Goal: Task Accomplishment & Management: Manage account settings

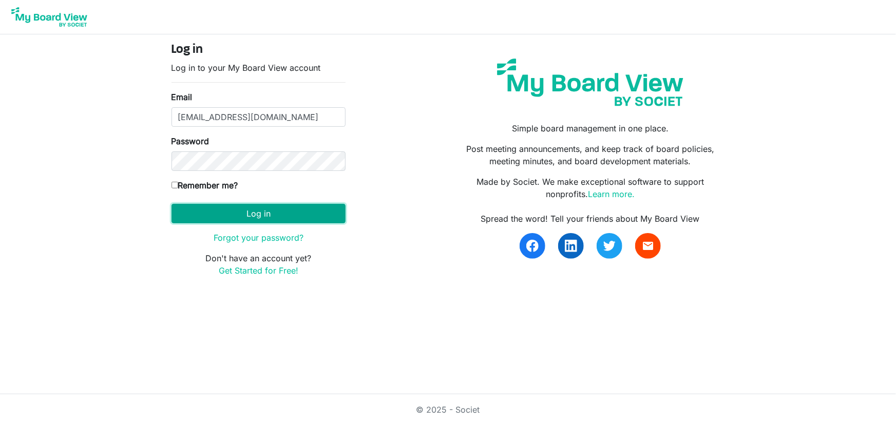
click at [260, 216] on button "Log in" at bounding box center [259, 214] width 174 height 20
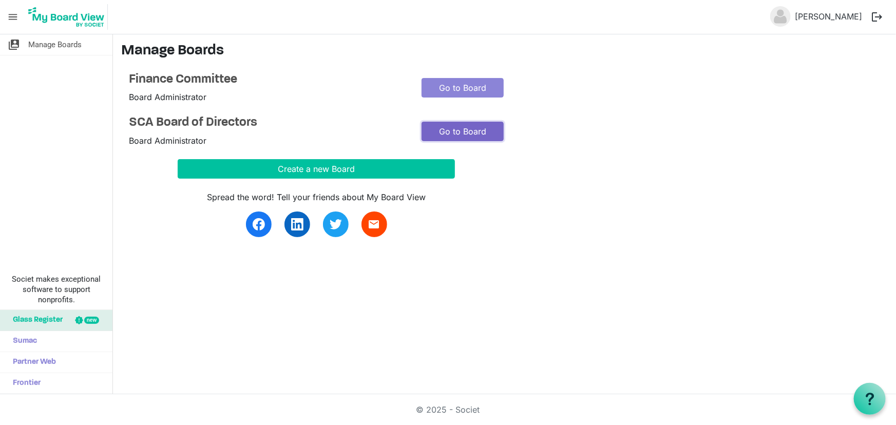
click at [458, 126] on link "Go to Board" at bounding box center [463, 132] width 82 height 20
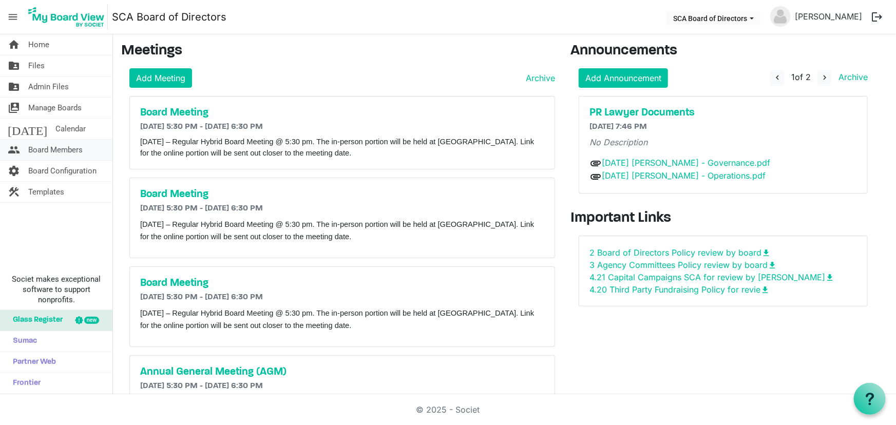
click at [52, 150] on span "Board Members" at bounding box center [55, 150] width 54 height 21
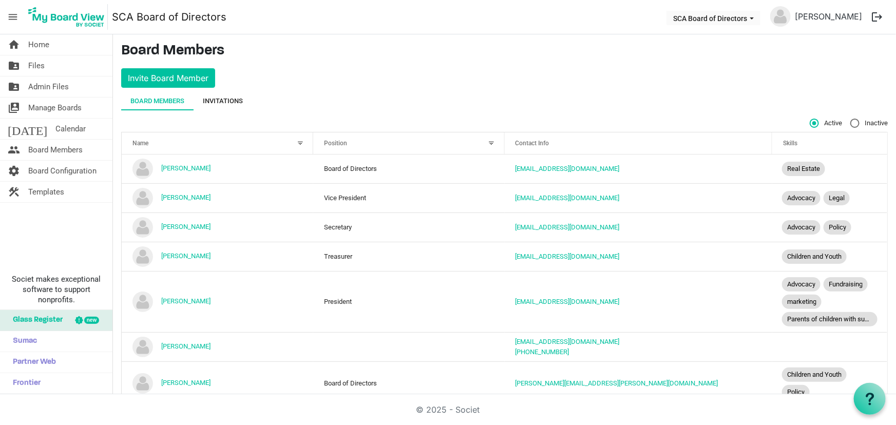
click at [227, 98] on div "Invitations" at bounding box center [223, 101] width 40 height 10
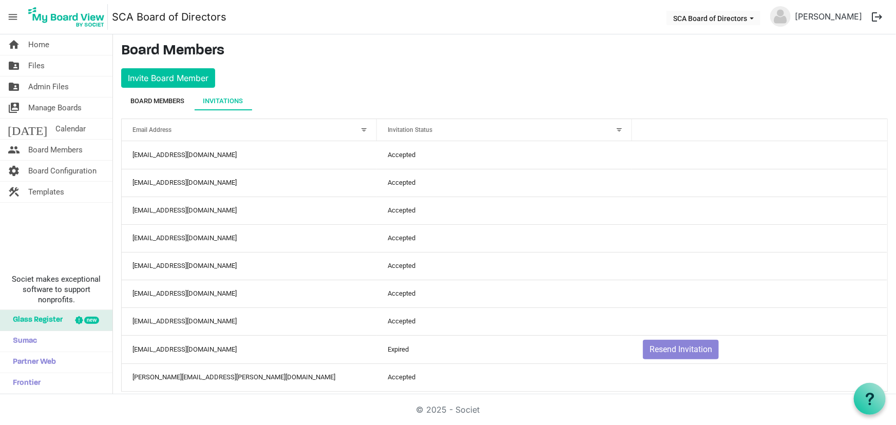
click at [165, 97] on div "Board Members" at bounding box center [157, 101] width 54 height 10
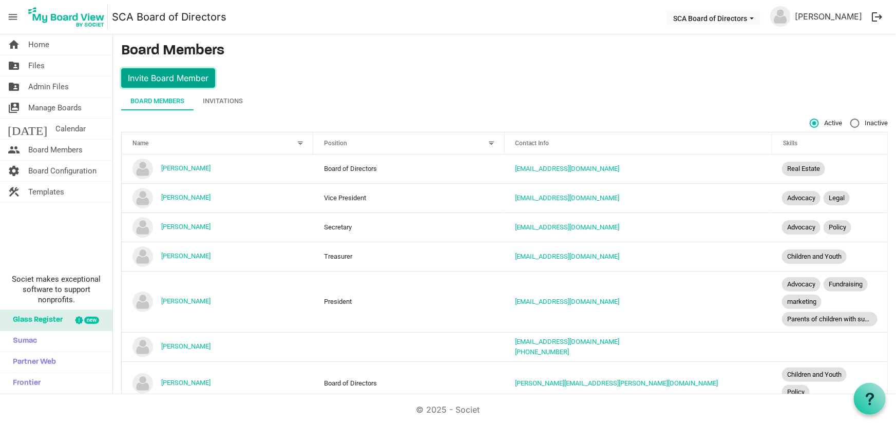
click at [173, 73] on button "Invite Board Member" at bounding box center [168, 78] width 94 height 20
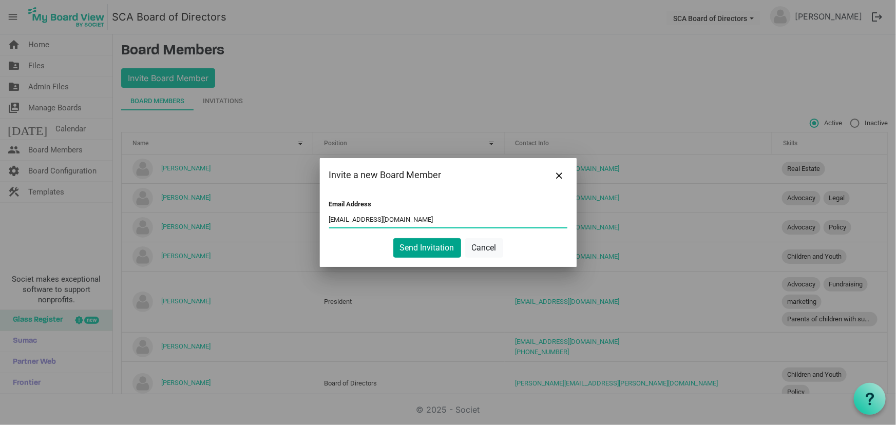
type input "csshurey@gmail.com"
click at [429, 247] on button "Send Invitation" at bounding box center [427, 248] width 68 height 20
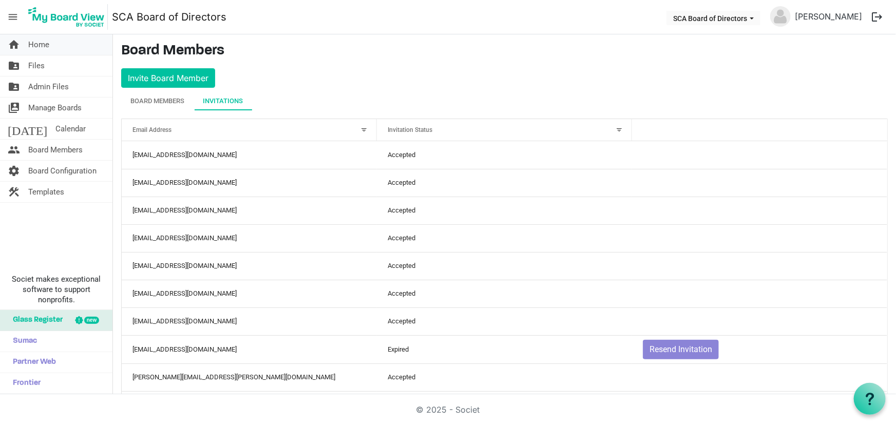
click at [43, 43] on span "Home" at bounding box center [38, 44] width 21 height 21
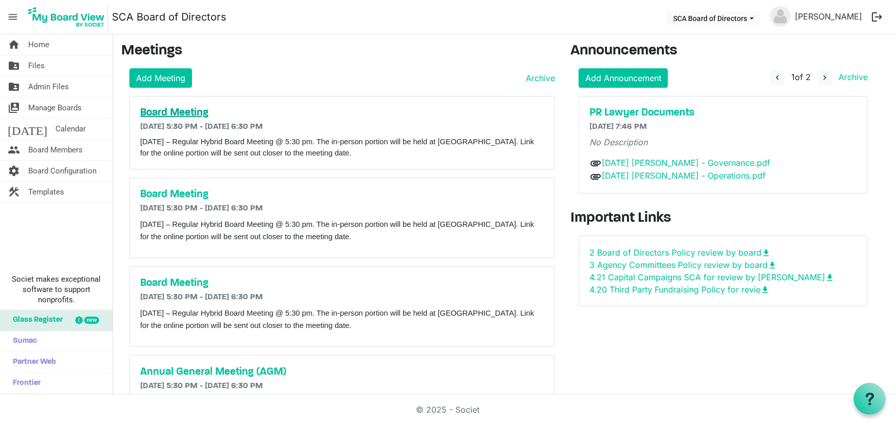
click at [185, 112] on h5 "Board Meeting" at bounding box center [342, 113] width 404 height 12
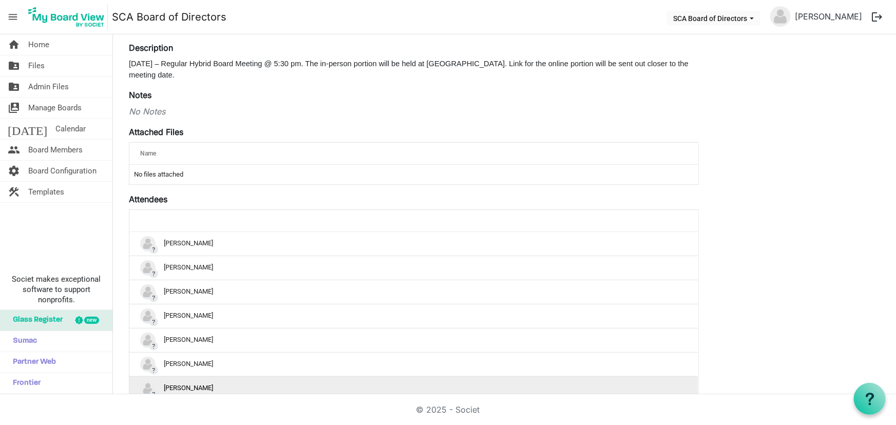
scroll to position [221, 0]
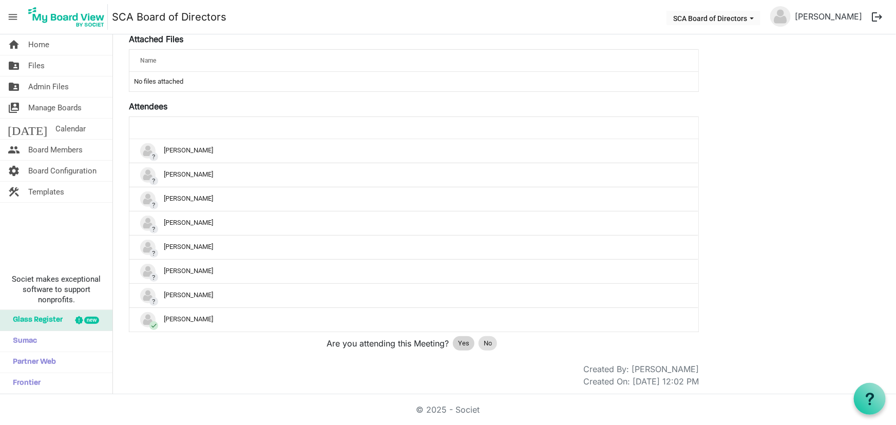
click at [462, 340] on span "Yes" at bounding box center [463, 343] width 11 height 10
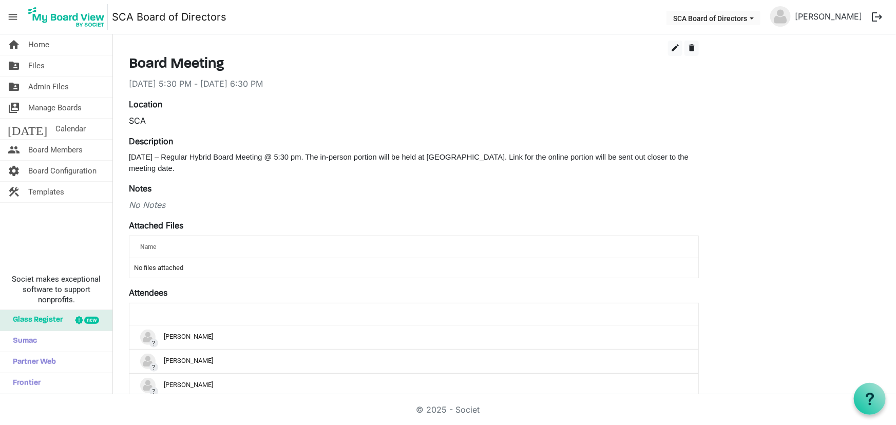
scroll to position [0, 0]
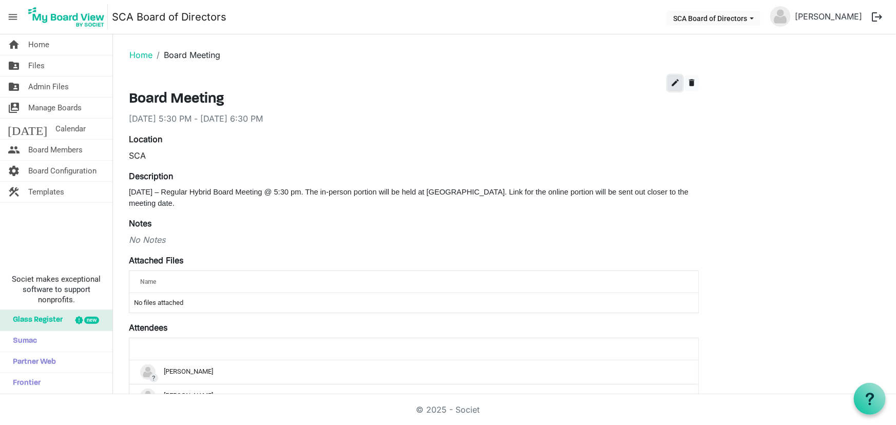
click at [673, 79] on span "edit" at bounding box center [675, 82] width 9 height 9
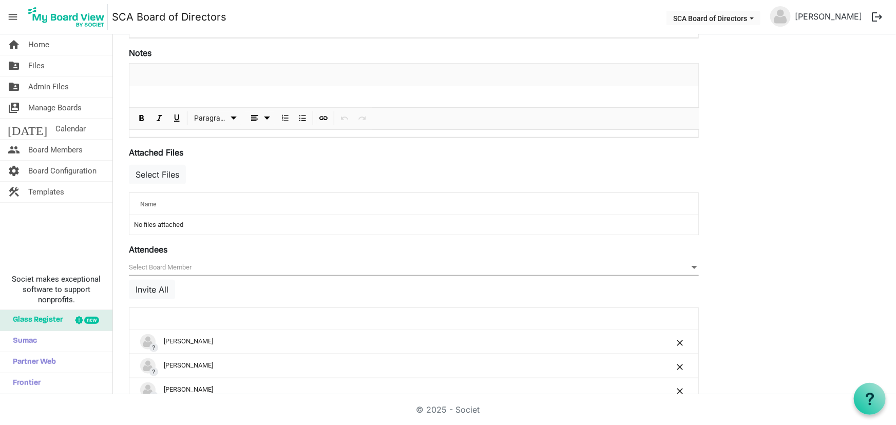
scroll to position [373, 0]
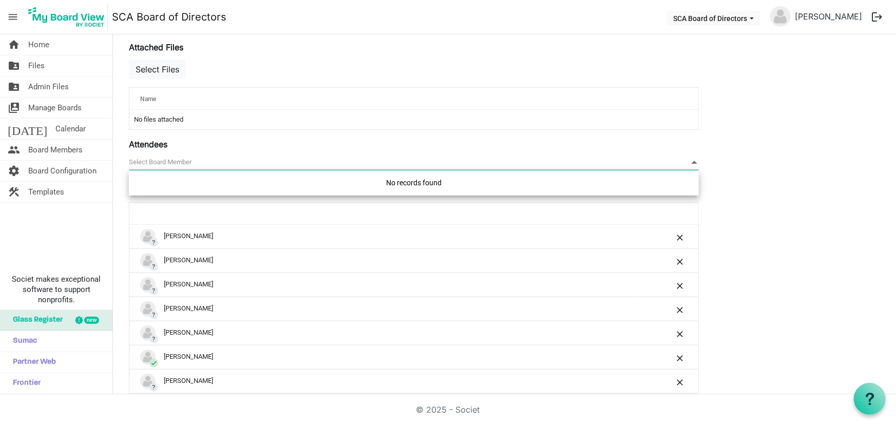
click at [191, 159] on span "null" at bounding box center [414, 163] width 570 height 16
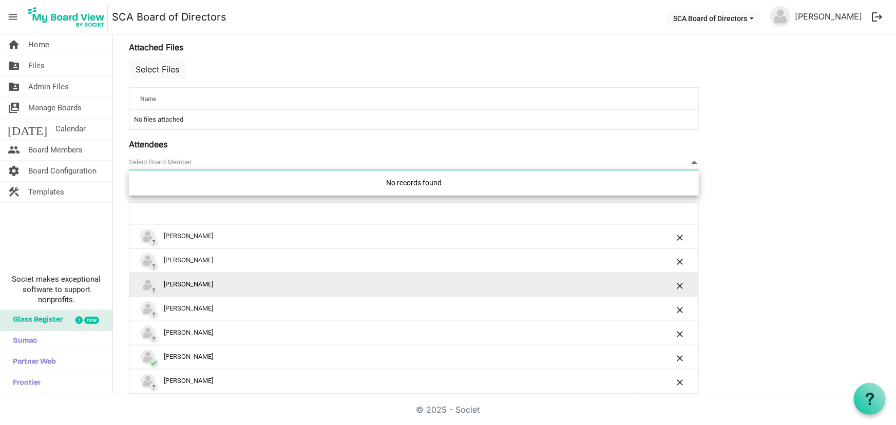
click at [320, 274] on td "? [PERSON_NAME]" at bounding box center [381, 285] width 505 height 24
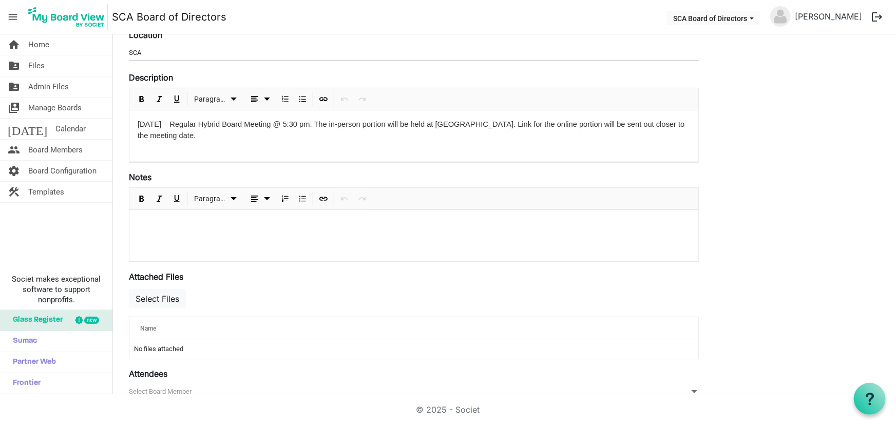
scroll to position [0, 0]
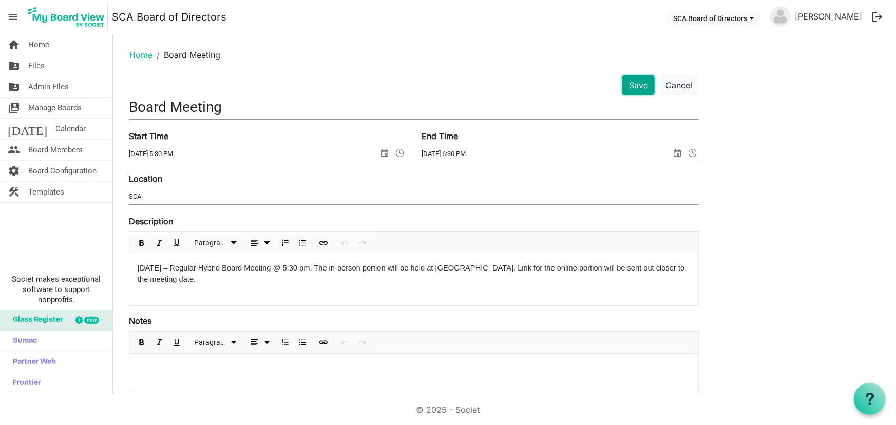
click at [638, 85] on button "Save" at bounding box center [638, 85] width 32 height 20
